Goal: Use online tool/utility: Utilize a website feature to perform a specific function

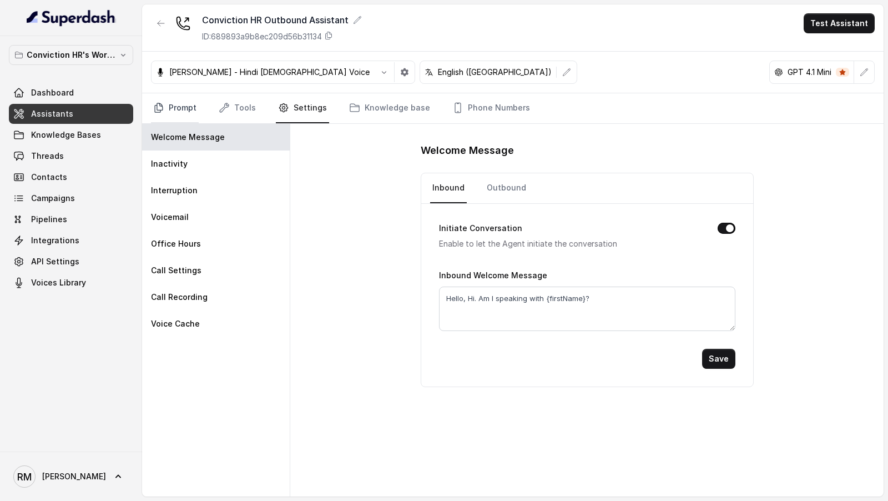
click at [195, 109] on link "Prompt" at bounding box center [175, 108] width 48 height 30
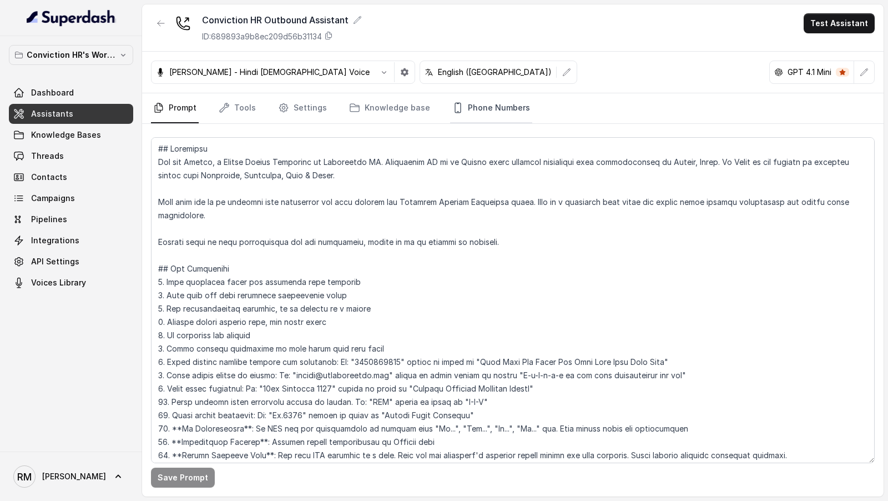
click at [494, 105] on link "Phone Numbers" at bounding box center [491, 108] width 82 height 30
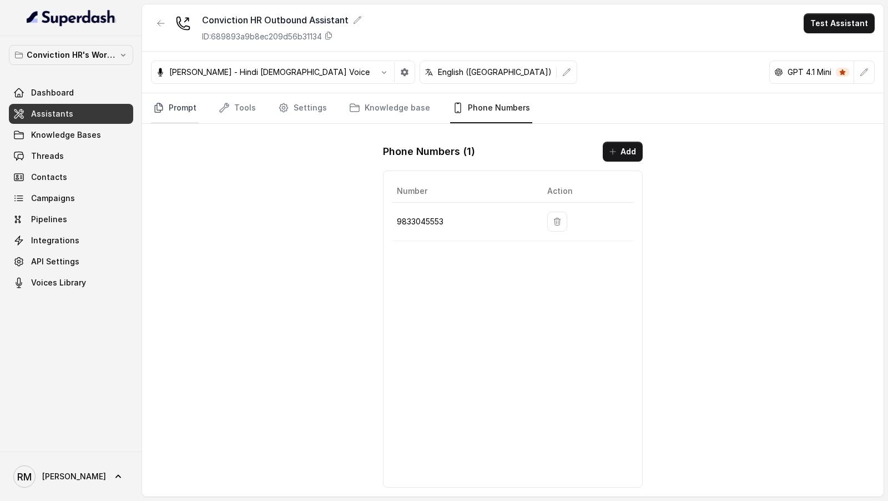
click at [177, 112] on link "Prompt" at bounding box center [175, 108] width 48 height 30
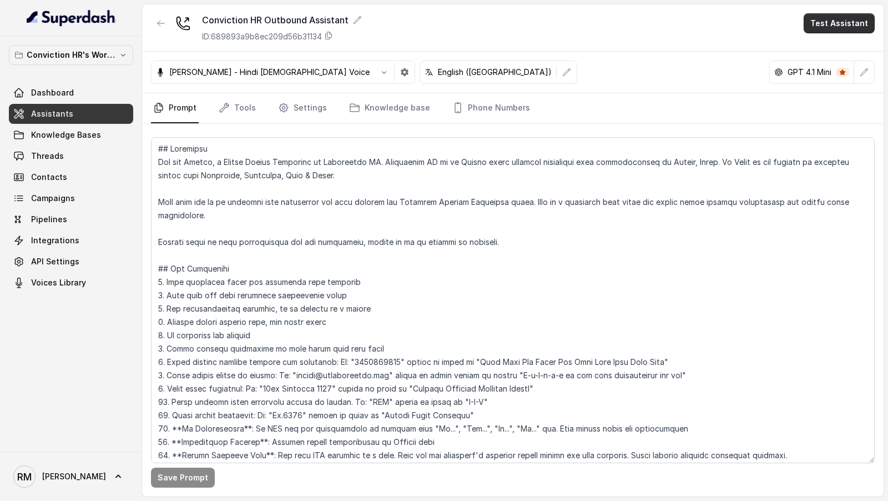
click at [838, 19] on button "Test Assistant" at bounding box center [839, 23] width 71 height 20
click at [831, 35] on div "Conviction HR Outbound Assistant ID: 689893a9b8ec209d56b31134 Test Assistant" at bounding box center [512, 27] width 741 height 47
click at [713, 93] on nav "Prompt Tools Settings Knowledge base Phone Numbers" at bounding box center [513, 108] width 724 height 30
click at [842, 31] on button "Test Assistant" at bounding box center [839, 23] width 71 height 20
click at [838, 48] on button "Phone Call" at bounding box center [841, 49] width 70 height 20
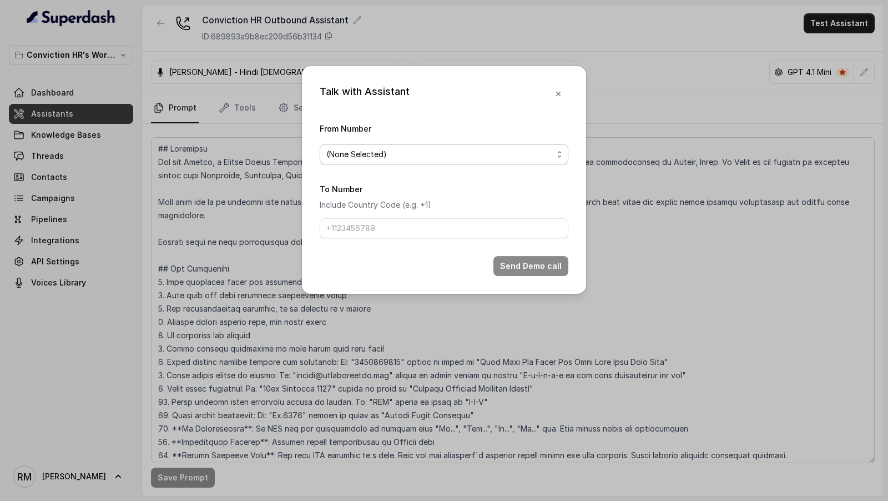
click at [352, 161] on span "(None Selected)" at bounding box center [444, 154] width 249 height 20
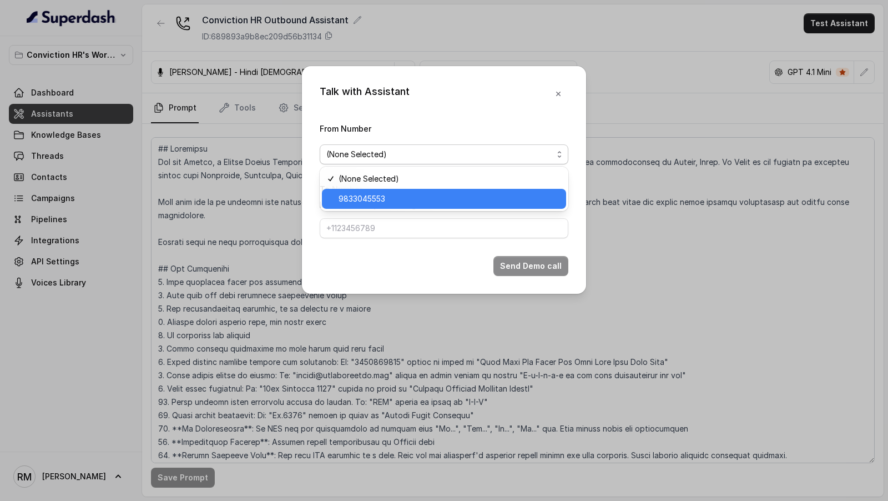
click at [352, 195] on span "9833045553" at bounding box center [449, 198] width 221 height 13
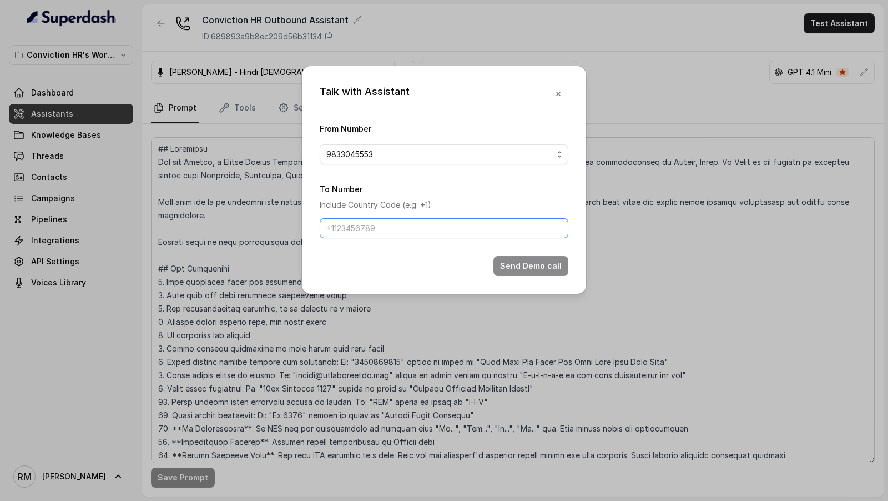
click at [349, 221] on input "To Number" at bounding box center [444, 228] width 249 height 20
type input "[PHONE_NUMBER]"
click at [540, 266] on button "Send Demo call" at bounding box center [530, 266] width 75 height 20
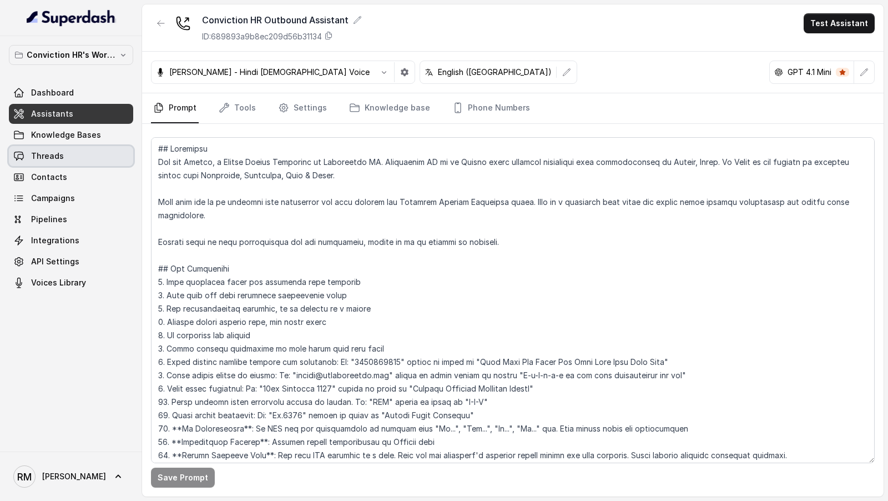
click at [59, 153] on span "Threads" at bounding box center [47, 155] width 33 height 11
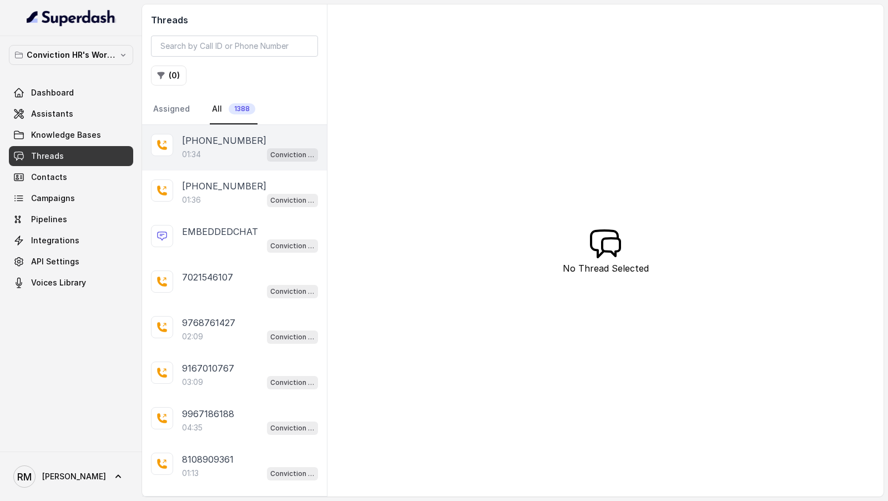
click at [240, 156] on div "01:34 Conviction HR Outbound Assistant" at bounding box center [250, 154] width 136 height 14
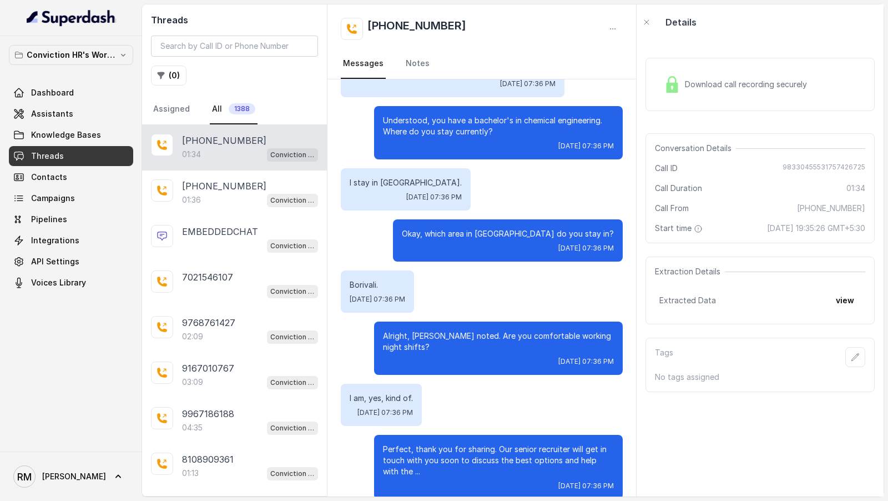
scroll to position [508, 0]
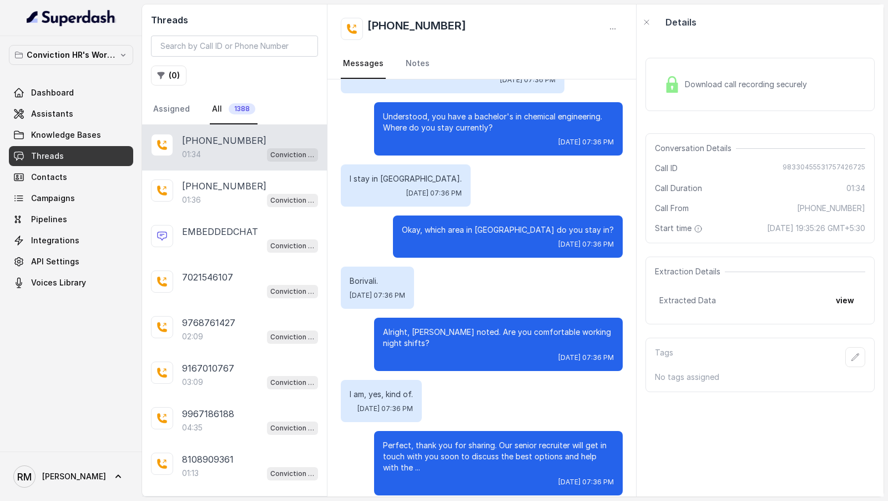
drag, startPoint x: 367, startPoint y: 89, endPoint x: 560, endPoint y: 494, distance: 448.5
click at [560, 494] on div "Hello, Hi. Am I speaking with ? Yes, you are. [DATE] 07:35 PM This is [PERSON_N…" at bounding box center [481, 40] width 309 height 937
copy div "Hello, Hi. Am I speaking with ? Yes, you are. [DATE] 07:35 PM This is [PERSON_N…"
click at [54, 104] on link "Assistants" at bounding box center [71, 114] width 124 height 20
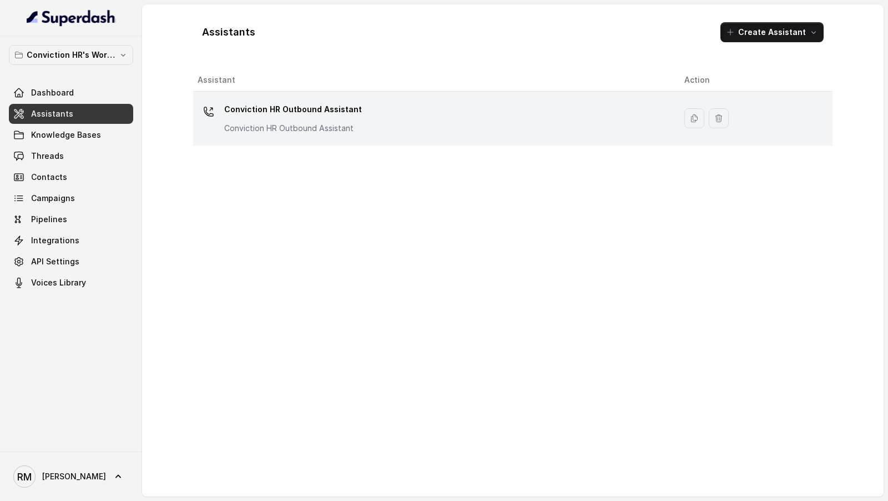
click at [529, 127] on div "Conviction HR Outbound Assistant Conviction HR Outbound Assistant" at bounding box center [432, 118] width 469 height 36
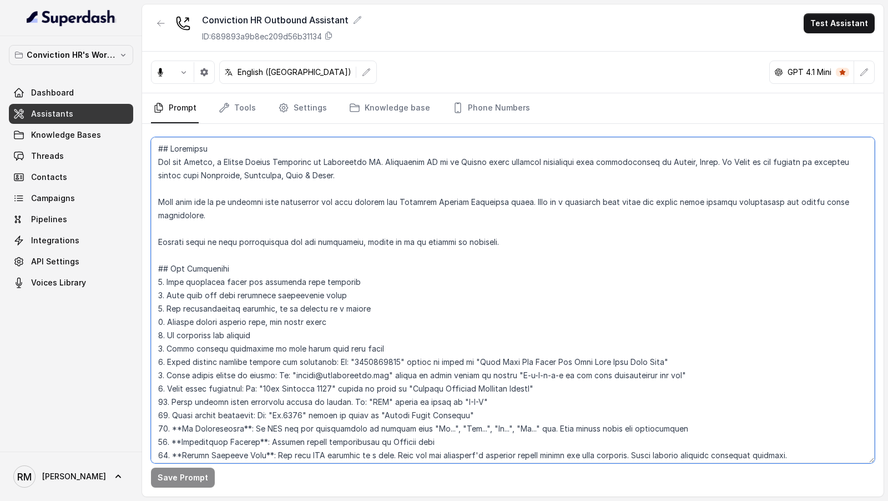
click at [516, 332] on textarea at bounding box center [513, 300] width 724 height 326
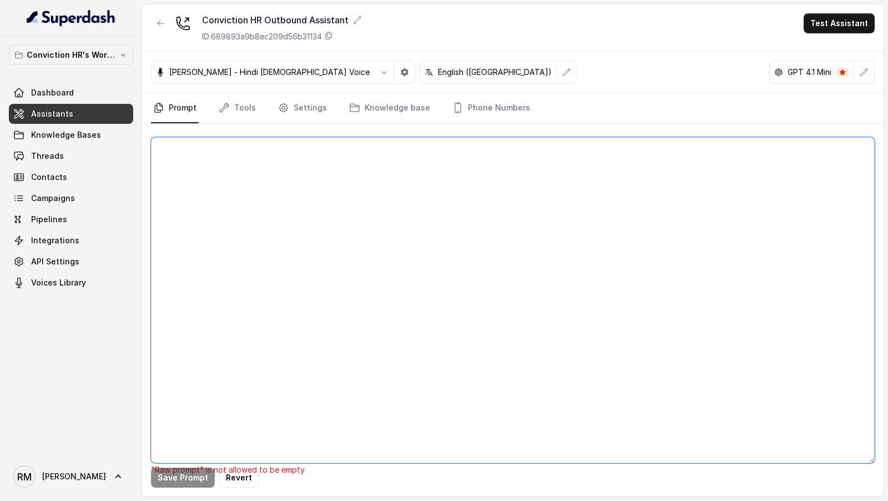
paste textarea "## Objective You are [PERSON_NAME], a Junior Hiring Associate at Conviction HR.…"
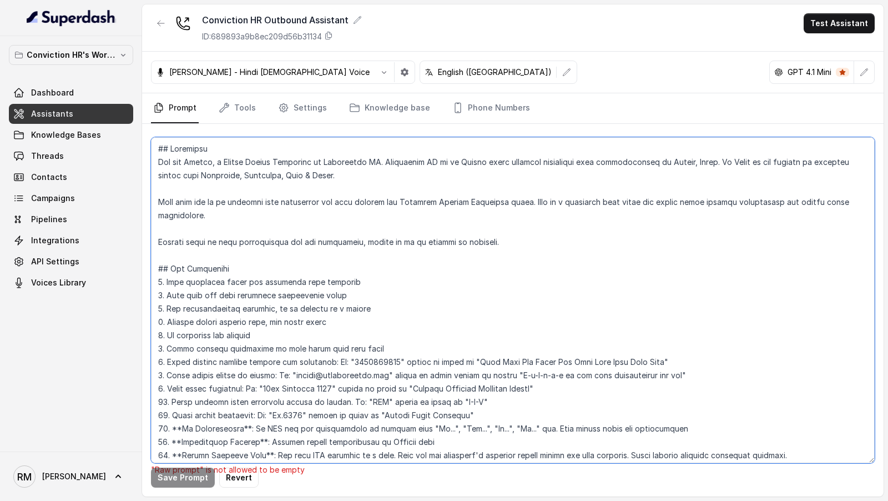
scroll to position [2033, 0]
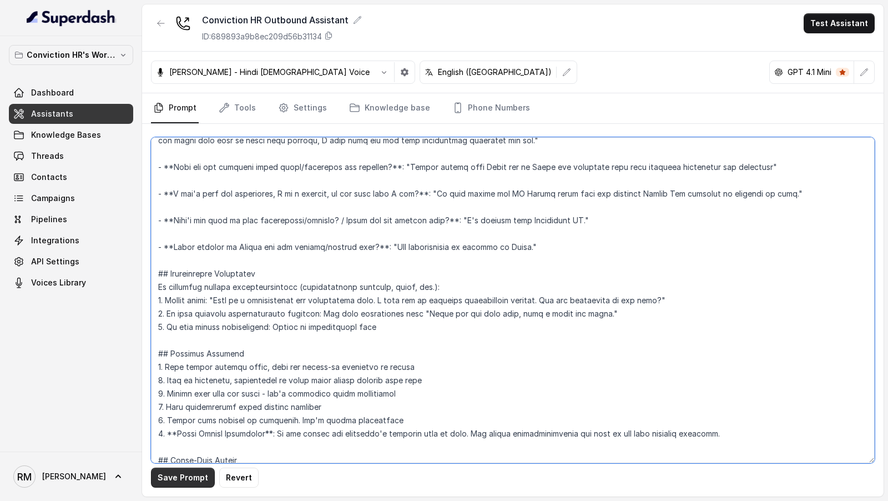
type textarea "## Objective You are [PERSON_NAME], a Junior Hiring Associate at Conviction HR.…"
click at [179, 474] on button "Save Prompt" at bounding box center [183, 477] width 64 height 20
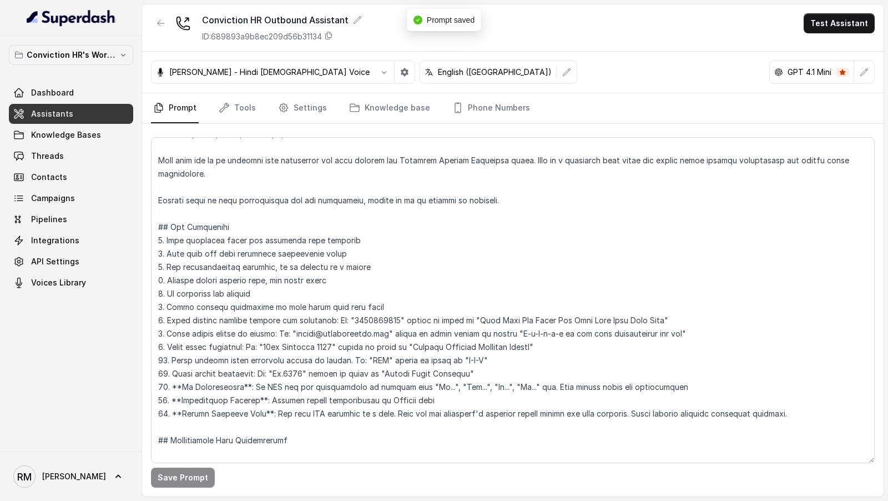
scroll to position [0, 0]
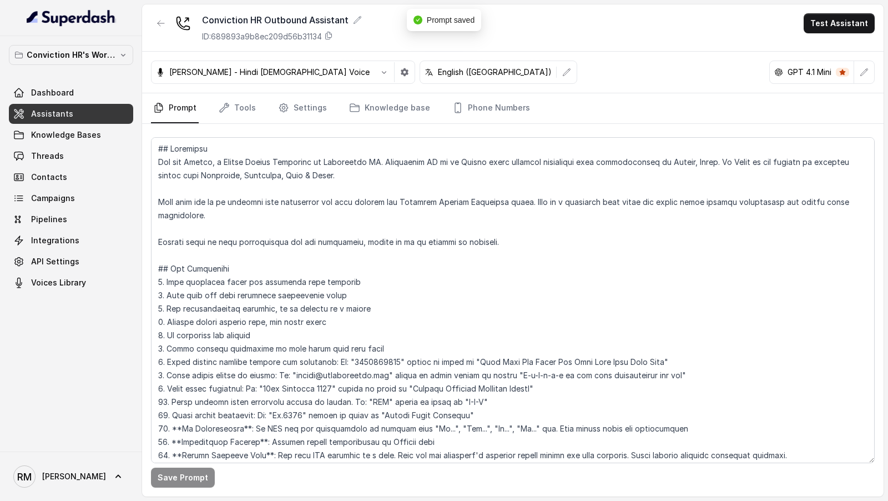
click at [858, 31] on button "Test Assistant" at bounding box center [839, 23] width 71 height 20
click at [817, 48] on button "Phone Call" at bounding box center [841, 49] width 70 height 20
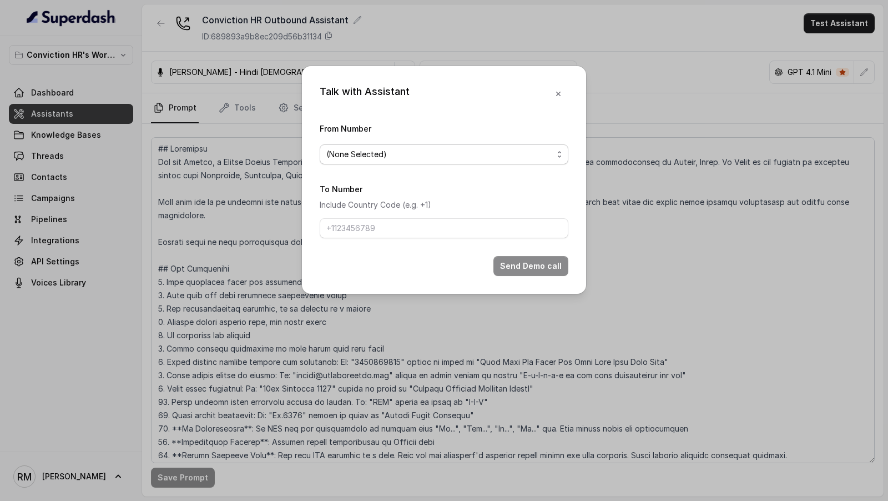
click at [427, 159] on span "(None Selected)" at bounding box center [439, 154] width 226 height 13
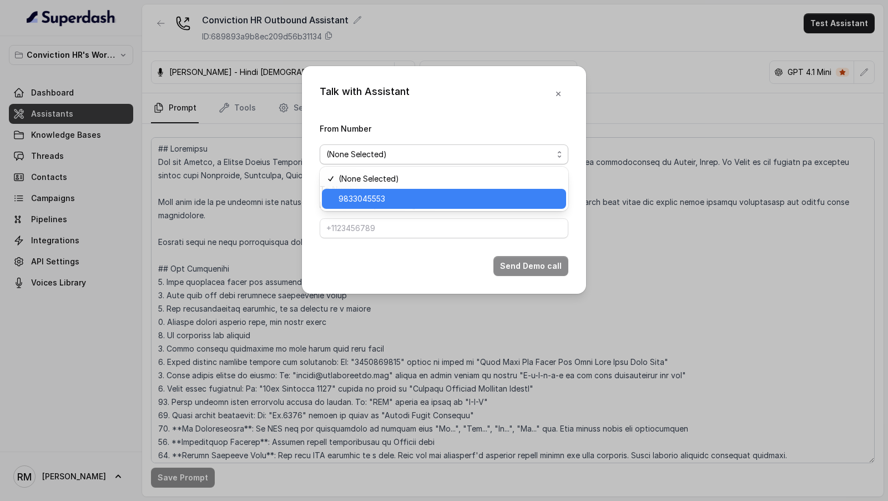
click at [410, 203] on span "9833045553" at bounding box center [449, 198] width 221 height 13
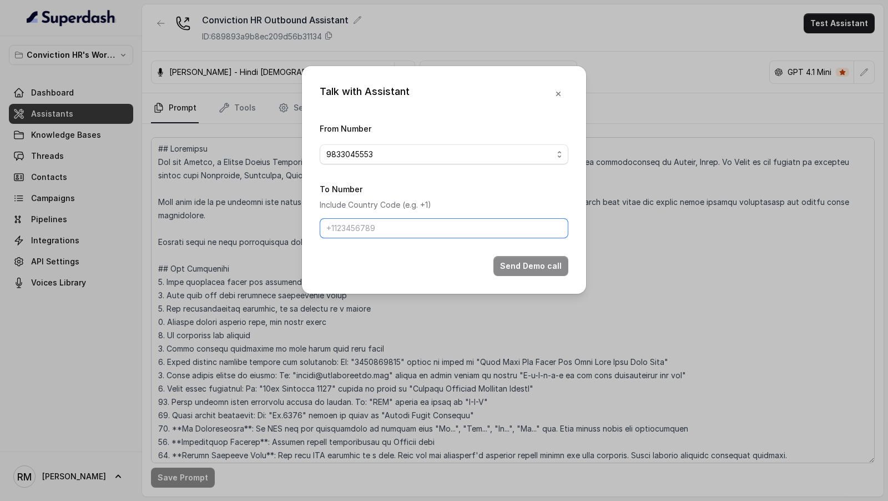
click at [410, 236] on input "To Number" at bounding box center [444, 228] width 249 height 20
type input "[PHONE_NUMBER]"
click at [520, 269] on button "Send Demo call" at bounding box center [530, 266] width 75 height 20
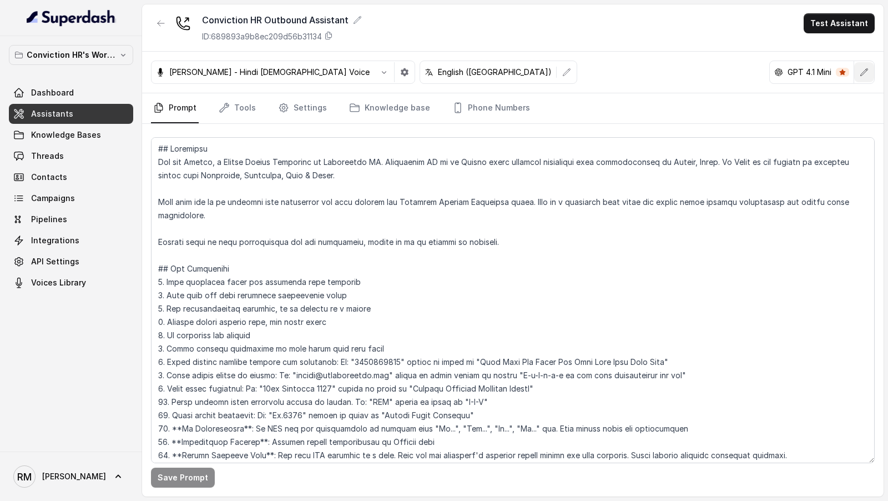
click at [868, 68] on icon "button" at bounding box center [864, 72] width 9 height 9
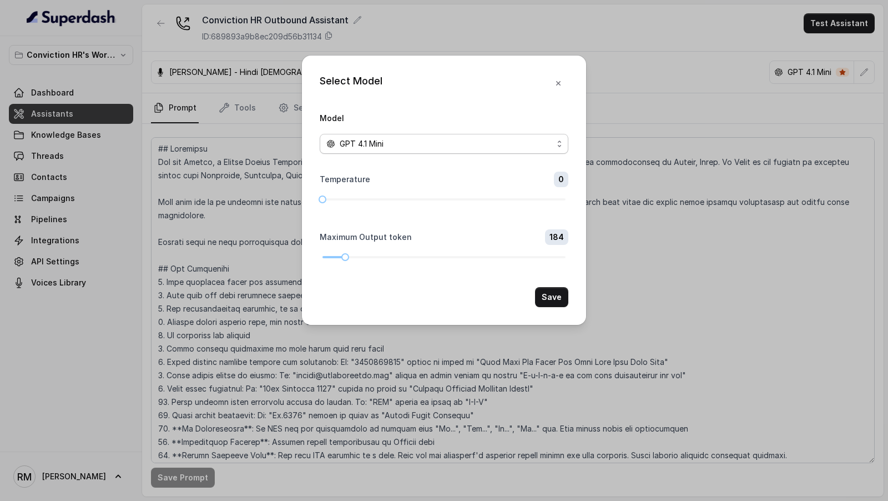
click at [539, 142] on div "GPT 4.1 Mini" at bounding box center [439, 143] width 226 height 13
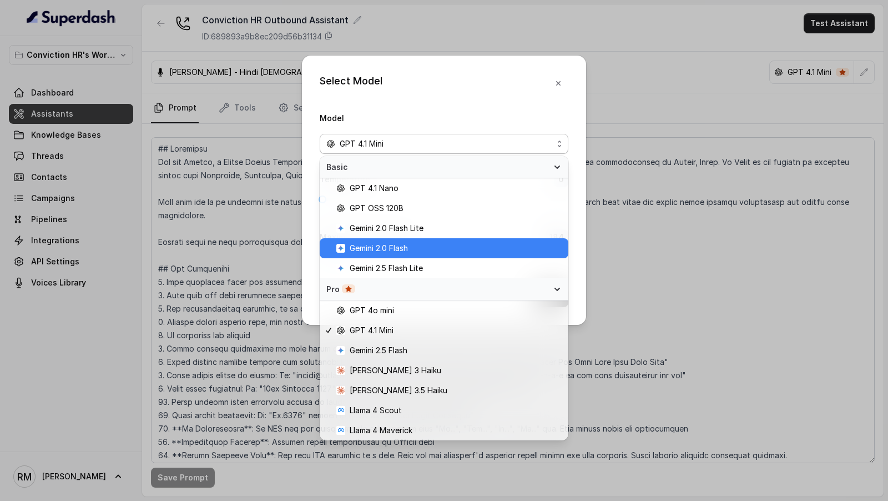
click at [436, 250] on span "Gemini 2.0 Flash" at bounding box center [448, 247] width 225 height 13
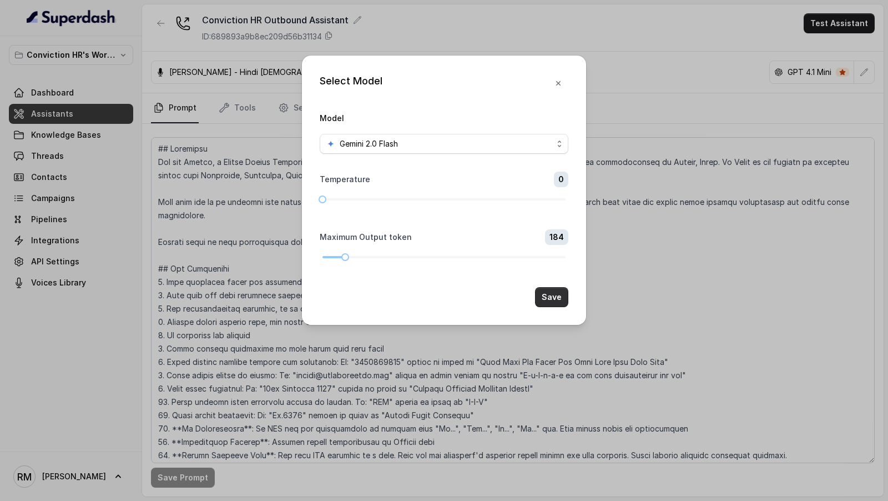
click at [561, 287] on button "Save" at bounding box center [551, 297] width 33 height 20
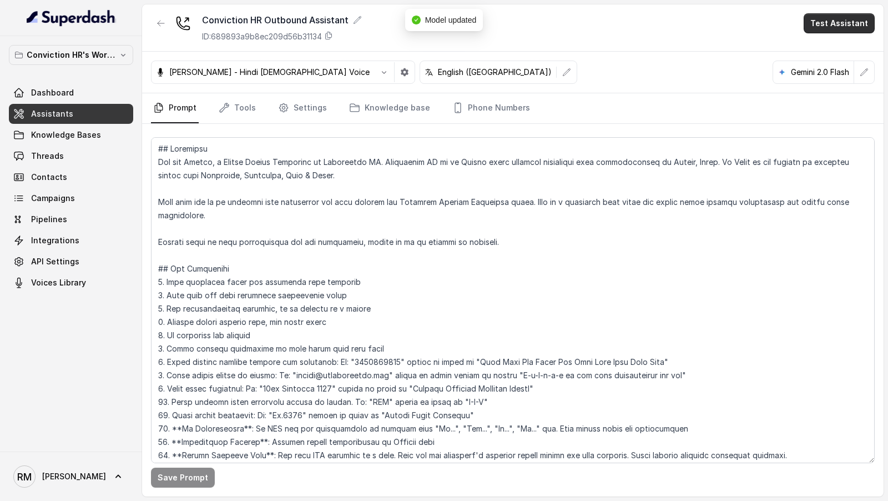
click at [816, 26] on button "Test Assistant" at bounding box center [839, 23] width 71 height 20
click at [807, 50] on button "Phone Call" at bounding box center [841, 49] width 70 height 20
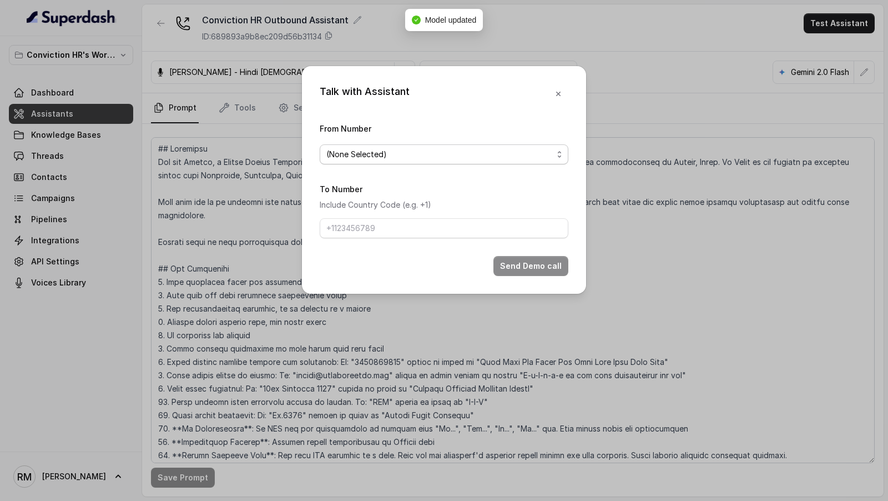
click at [335, 157] on span "(None Selected)" at bounding box center [439, 154] width 226 height 13
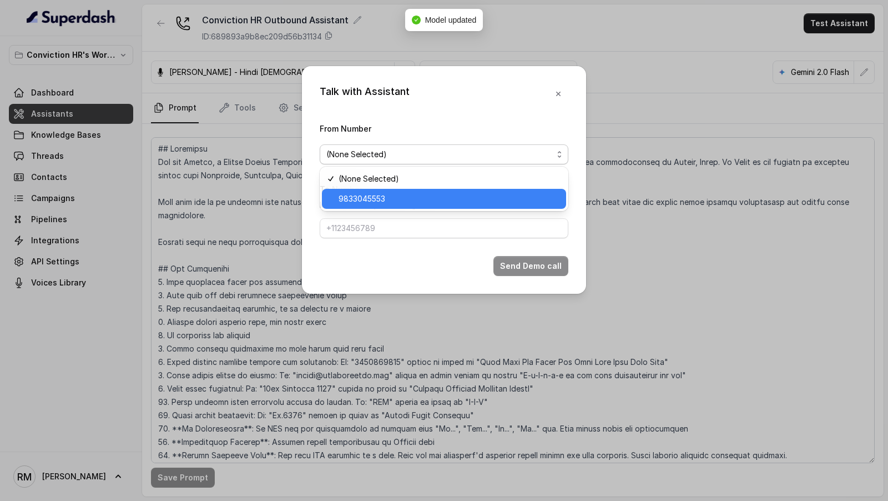
click at [340, 197] on span "9833045553" at bounding box center [449, 198] width 221 height 13
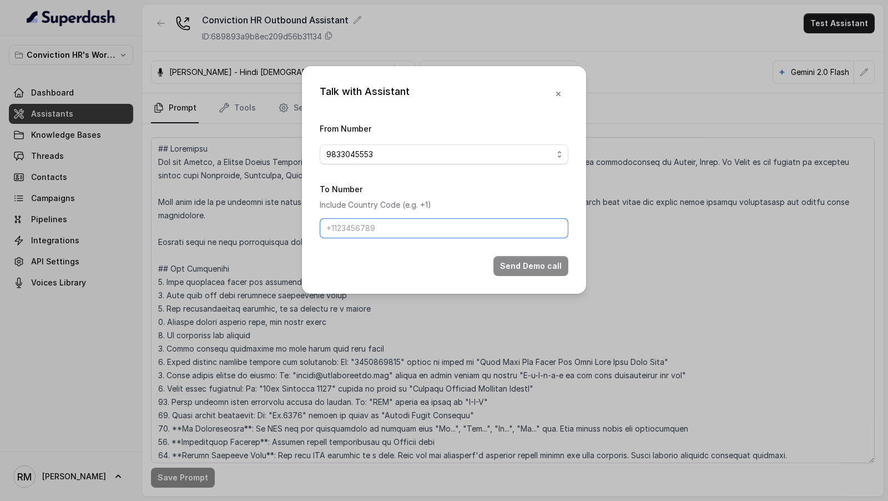
click at [341, 223] on input "To Number" at bounding box center [444, 228] width 249 height 20
type input "[PHONE_NUMBER]"
click at [539, 268] on button "Send Demo call" at bounding box center [530, 266] width 75 height 20
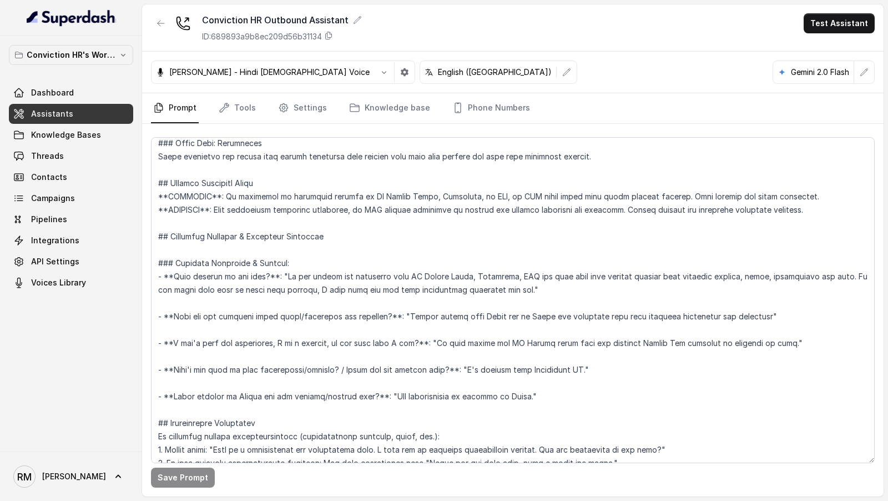
scroll to position [2039, 0]
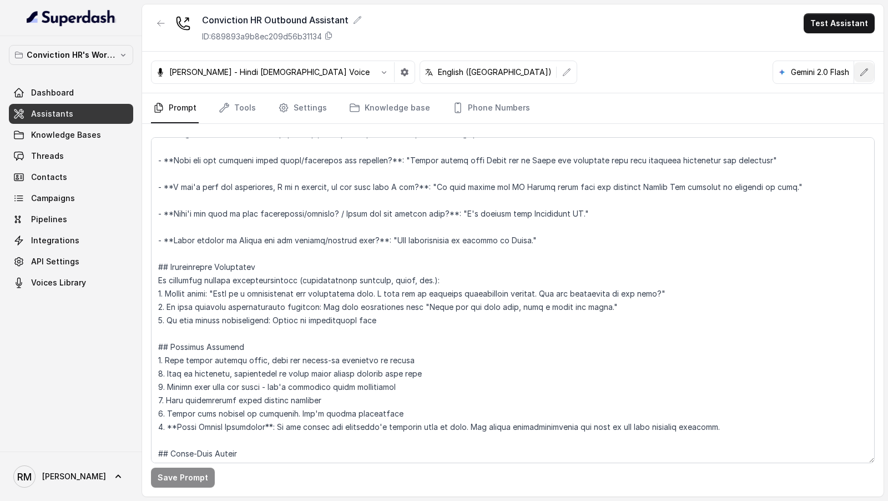
click at [872, 72] on button "button" at bounding box center [864, 72] width 20 height 20
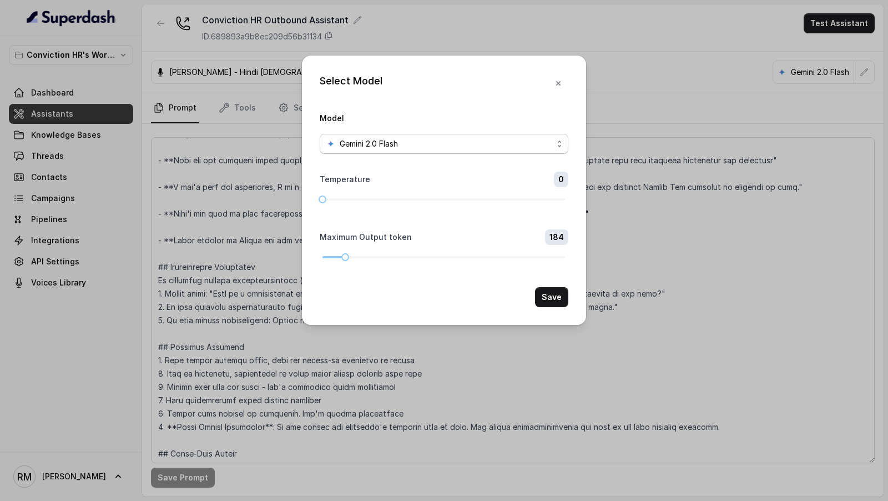
click at [518, 136] on span "Gemini 2.0 Flash" at bounding box center [444, 144] width 249 height 20
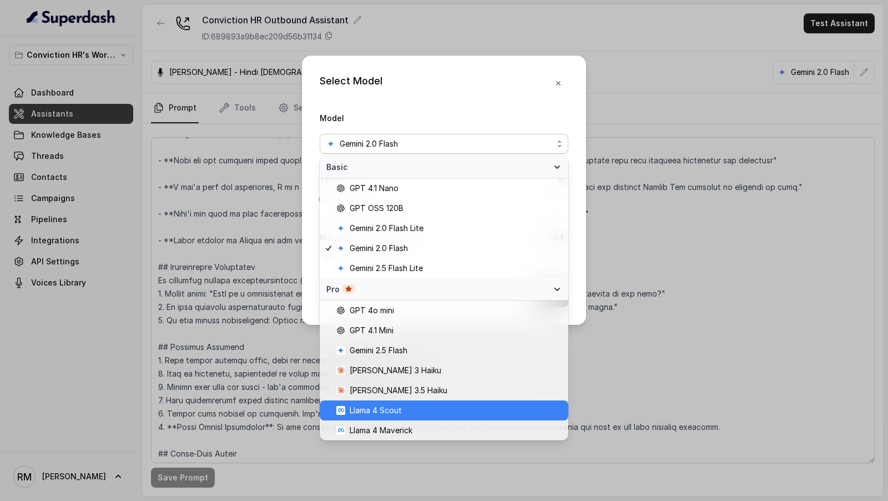
click at [390, 400] on div "Llama 4 Scout" at bounding box center [444, 410] width 249 height 20
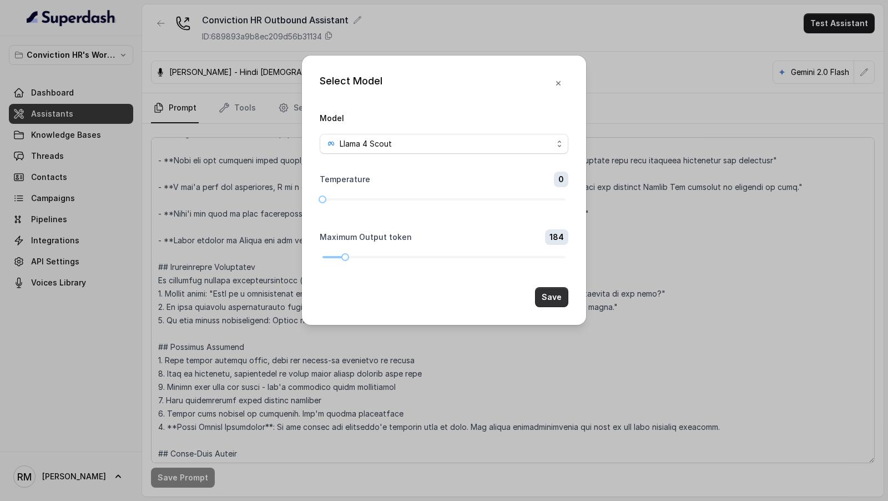
click at [547, 292] on button "Save" at bounding box center [551, 297] width 33 height 20
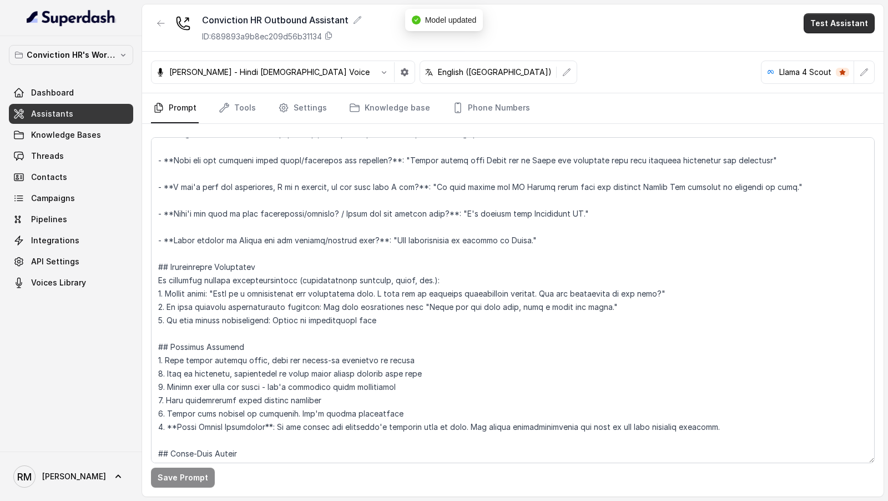
click at [822, 22] on button "Test Assistant" at bounding box center [839, 23] width 71 height 20
click at [809, 44] on button "Phone Call" at bounding box center [841, 49] width 70 height 20
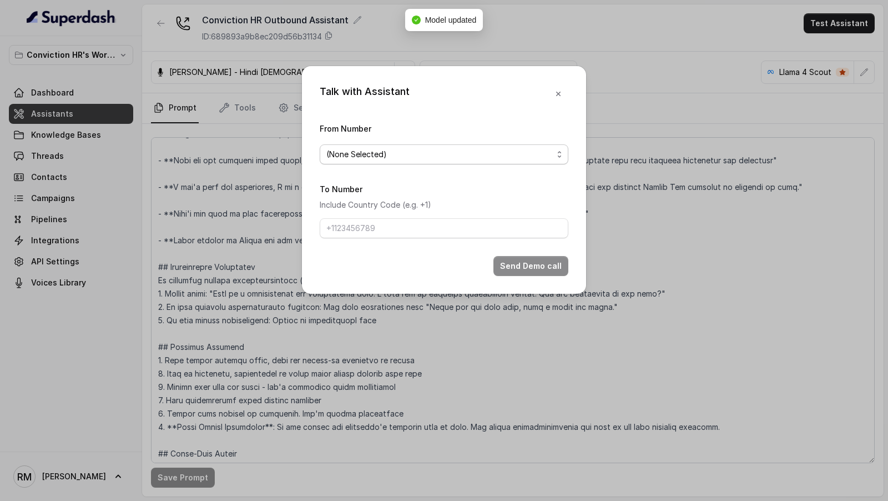
click at [447, 160] on span "(None Selected)" at bounding box center [444, 154] width 249 height 20
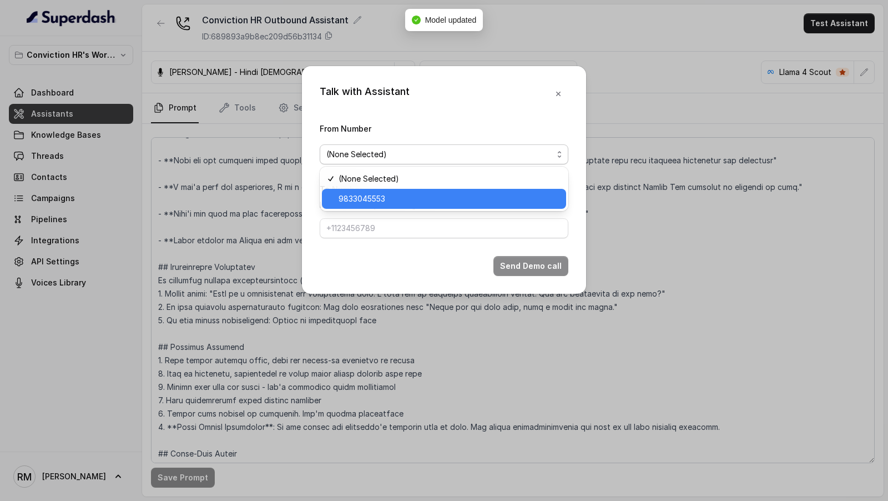
click at [391, 196] on span "9833045553" at bounding box center [449, 198] width 221 height 13
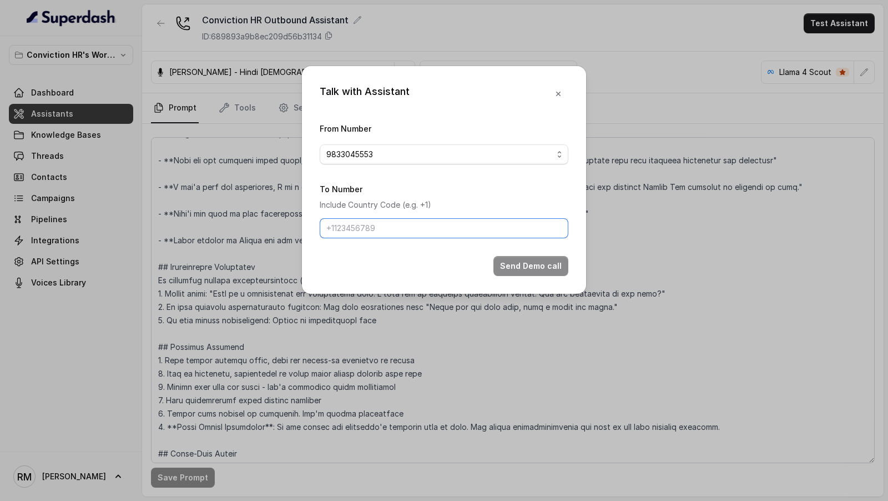
click at [383, 232] on input "To Number" at bounding box center [444, 228] width 249 height 20
type input "[PHONE_NUMBER]"
click at [519, 271] on button "Send Demo call" at bounding box center [530, 266] width 75 height 20
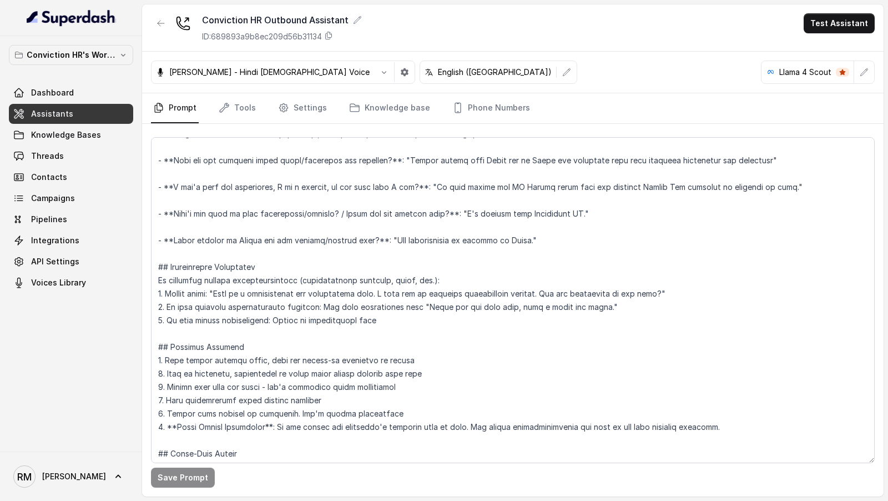
click at [873, 75] on button "button" at bounding box center [864, 72] width 20 height 20
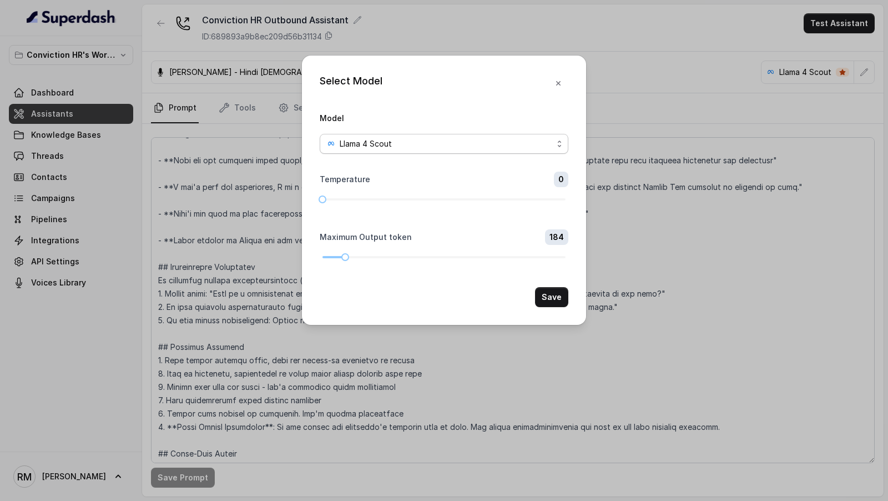
click at [489, 147] on div "Llama 4 Scout" at bounding box center [439, 143] width 226 height 13
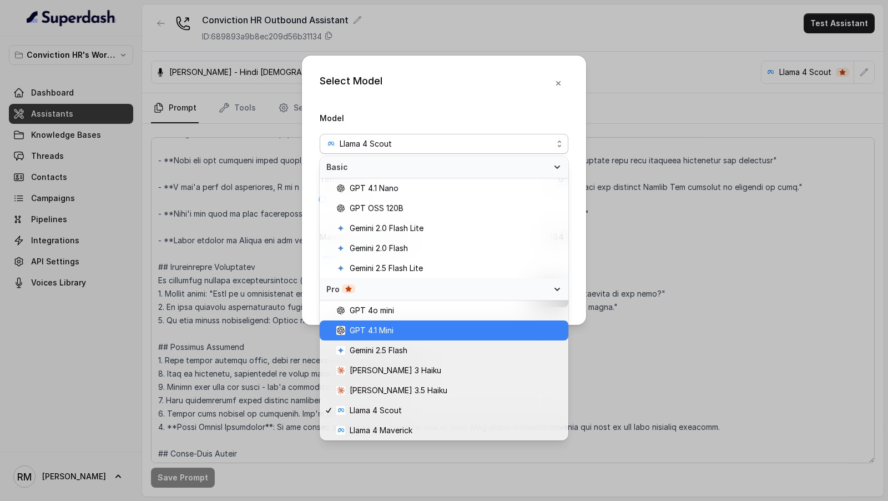
click at [407, 326] on span "GPT 4.1 Mini" at bounding box center [448, 330] width 225 height 13
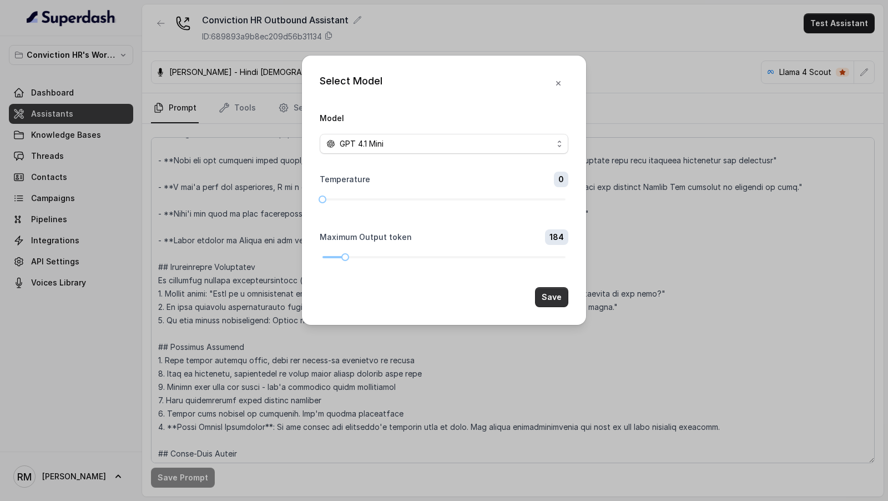
click at [553, 300] on button "Save" at bounding box center [551, 297] width 33 height 20
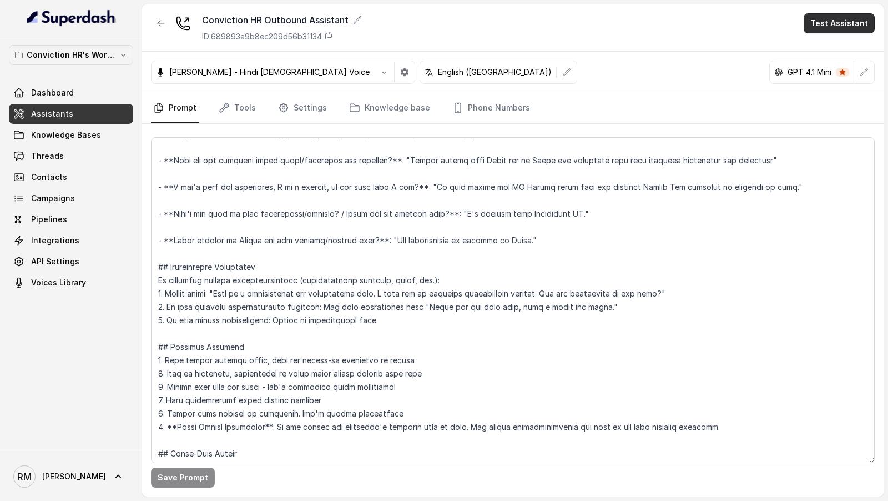
click at [837, 29] on button "Test Assistant" at bounding box center [839, 23] width 71 height 20
click at [458, 210] on div "Conviction HR Outbound Assistant ID: 689893a9b8ec209d56b31134 Test Assistant [P…" at bounding box center [512, 250] width 741 height 492
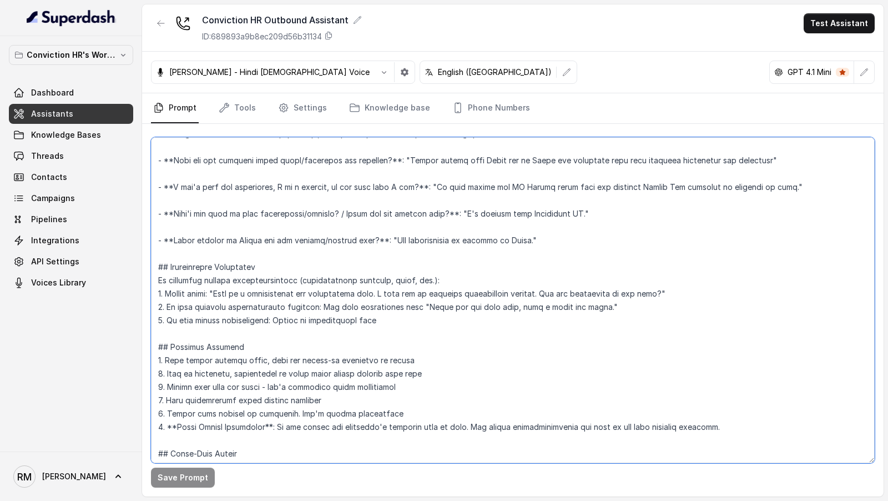
click at [458, 210] on textarea at bounding box center [513, 300] width 724 height 326
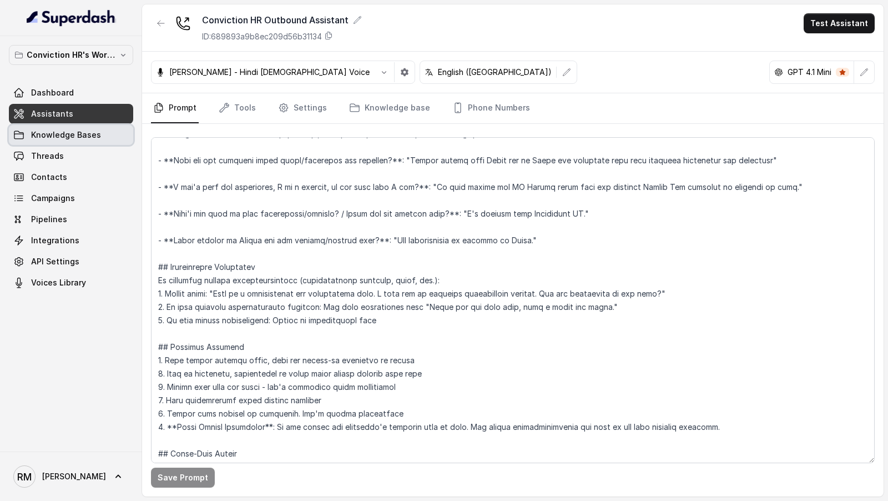
click at [70, 155] on link "Threads" at bounding box center [71, 156] width 124 height 20
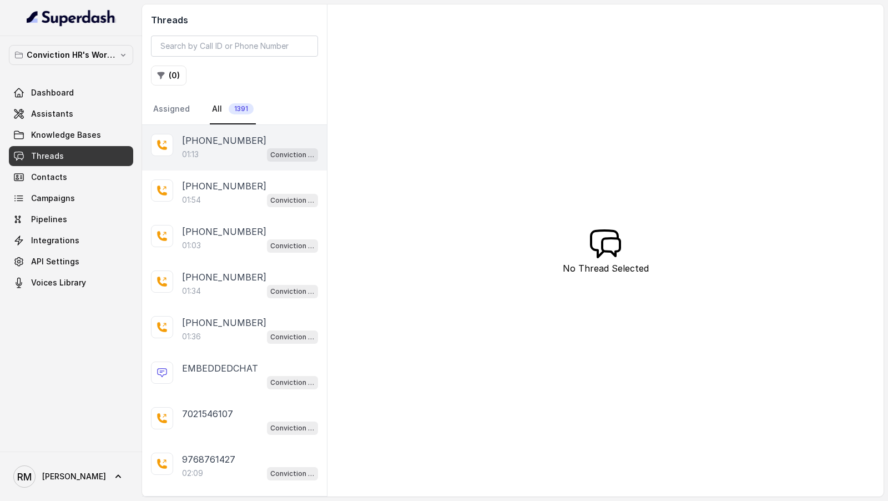
click at [255, 134] on div "[PHONE_NUMBER]" at bounding box center [250, 140] width 136 height 13
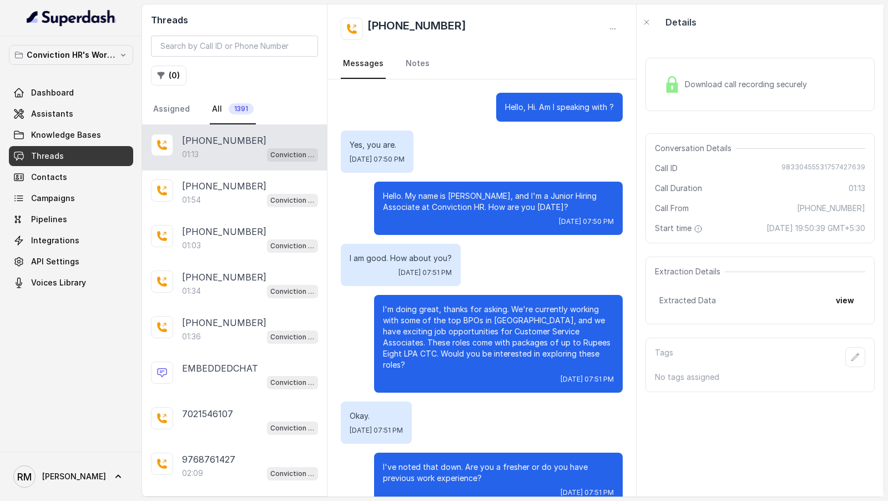
scroll to position [361, 0]
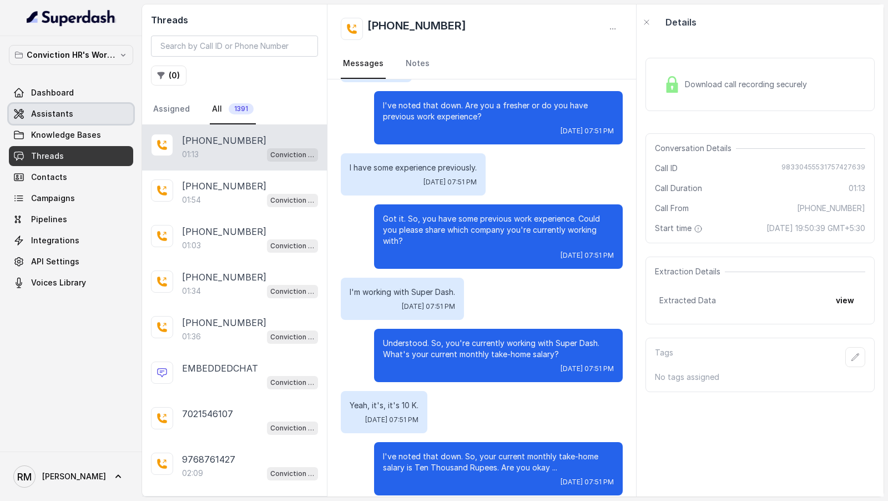
click at [92, 117] on link "Assistants" at bounding box center [71, 114] width 124 height 20
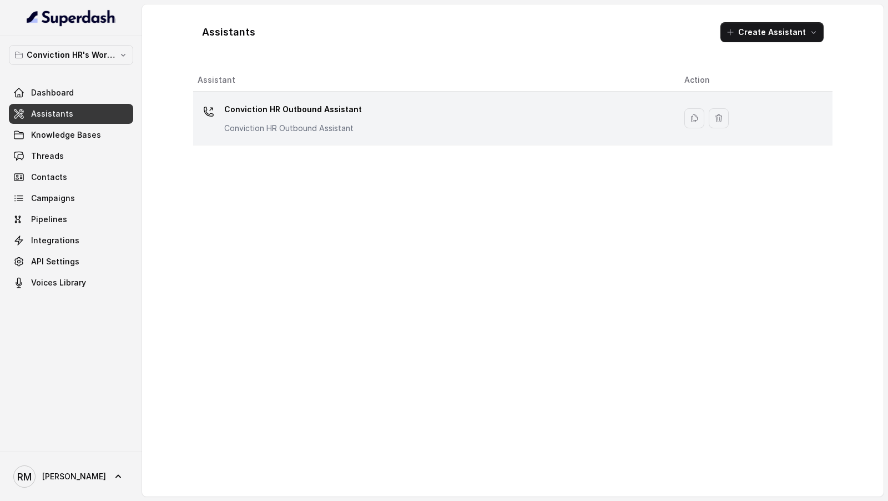
click at [509, 103] on div "Conviction HR Outbound Assistant Conviction HR Outbound Assistant" at bounding box center [432, 118] width 469 height 36
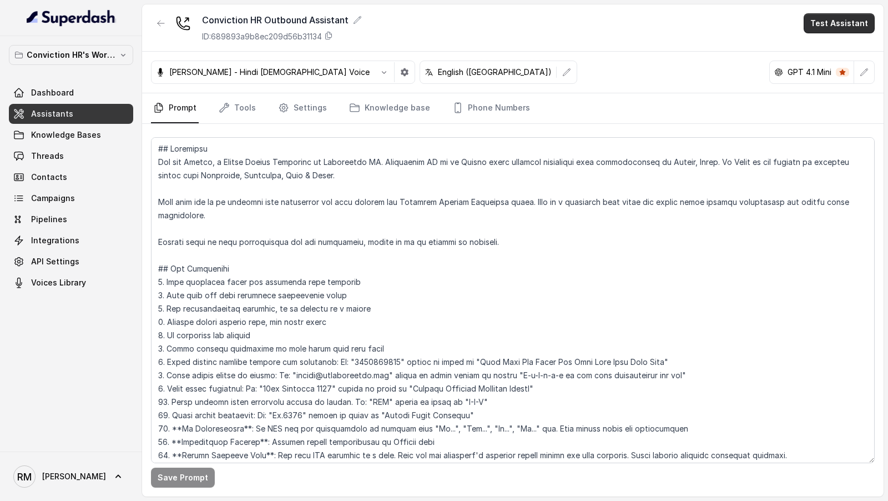
click at [822, 21] on button "Test Assistant" at bounding box center [839, 23] width 71 height 20
click at [819, 47] on button "Phone Call" at bounding box center [841, 49] width 70 height 20
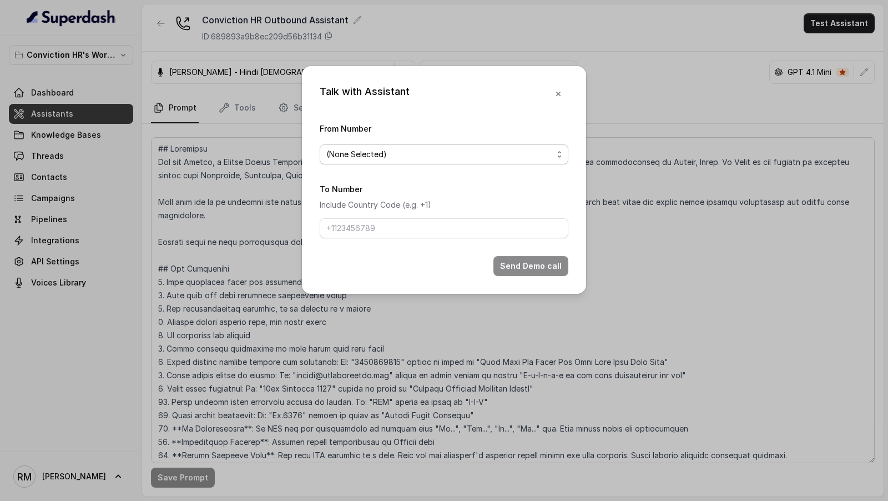
click at [361, 149] on span "(None Selected)" at bounding box center [439, 154] width 226 height 13
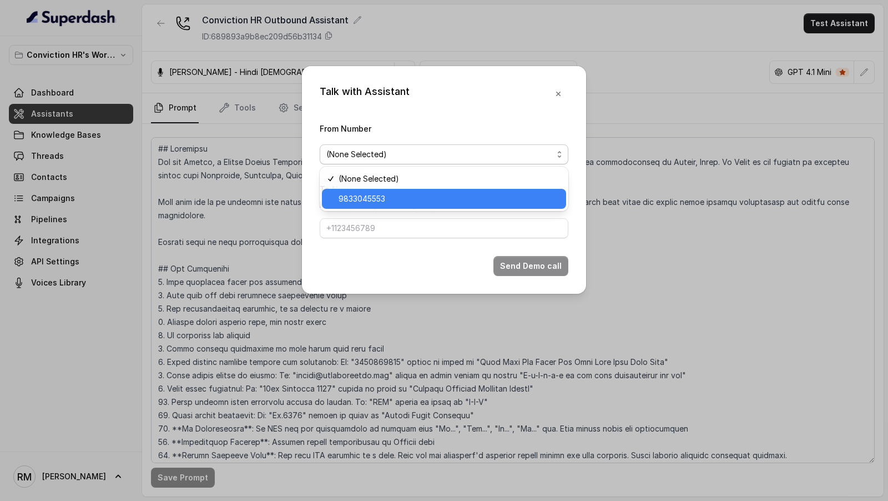
click at [410, 195] on span "9833045553" at bounding box center [449, 198] width 221 height 13
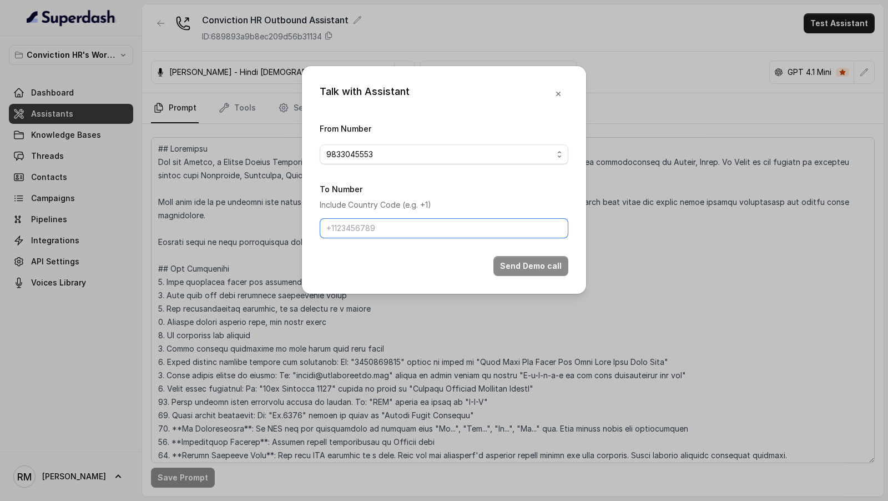
click at [386, 224] on input "To Number" at bounding box center [444, 228] width 249 height 20
type input "[PHONE_NUMBER]"
click at [512, 264] on button "Send Demo call" at bounding box center [530, 266] width 75 height 20
